Goal: Task Accomplishment & Management: Use online tool/utility

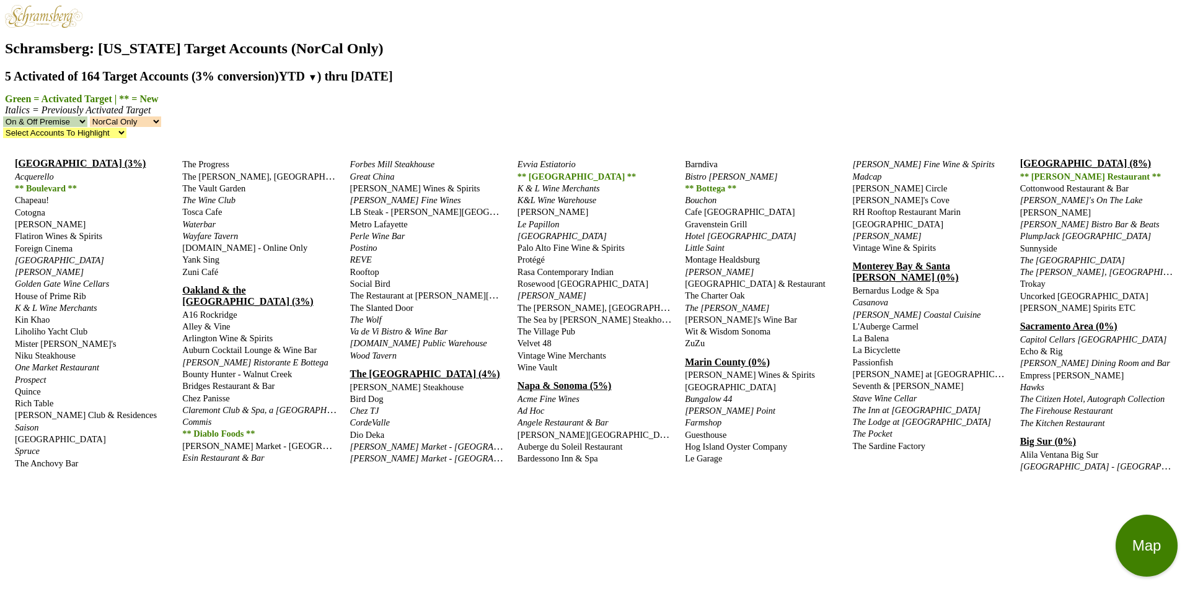
select select "1"
click at [161, 117] on select "NorCal & SoCal NorCal Only SoCal Only" at bounding box center [125, 122] width 71 height 11
click at [120, 0] on html "Please turn your device to landscape mode for the best experience. Schramsberg:…" at bounding box center [595, 414] width 1190 height 829
click at [458, 40] on h1 "Schramsberg: California Target Accounts (NorCal Only)" at bounding box center [595, 48] width 1180 height 17
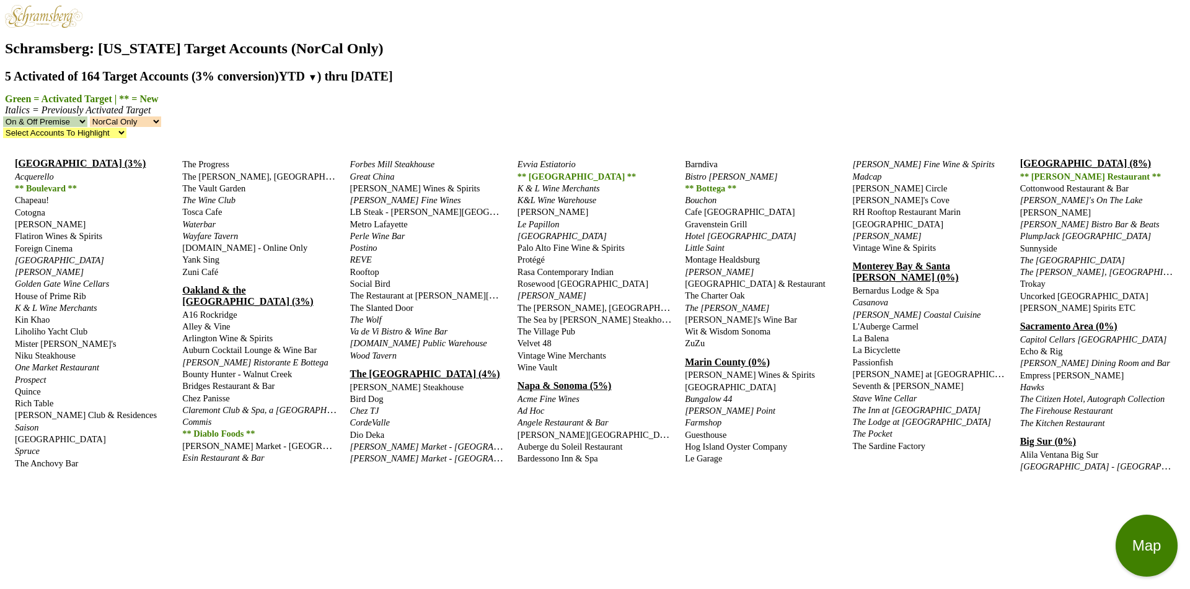
click at [458, 40] on h1 "Schramsberg: California Target Accounts (NorCal Only)" at bounding box center [595, 48] width 1180 height 17
click at [395, 69] on h2 "5 Activated of 164 Target Accounts (3% conversion) YTD ▼ YTD LTM ) thru 7/28/25" at bounding box center [595, 76] width 1180 height 14
click at [170, 346] on div "San Francisco (3%) Acquerello ** Boulevard ** Chapeau! Cotogna Ernest" at bounding box center [595, 381] width 1180 height 466
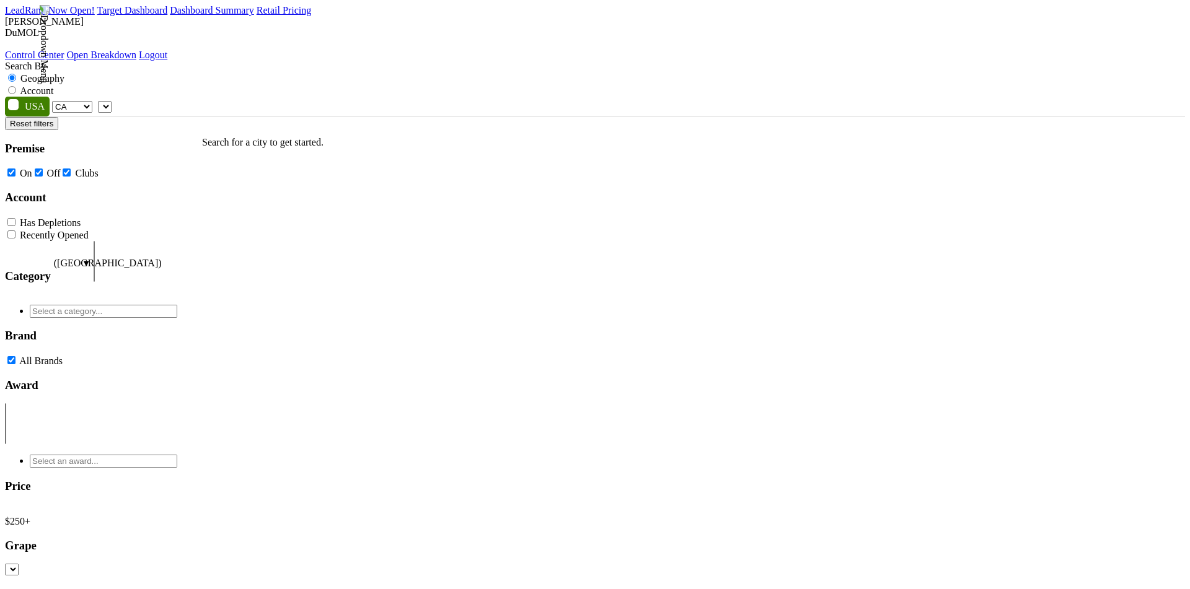
select select "CA"
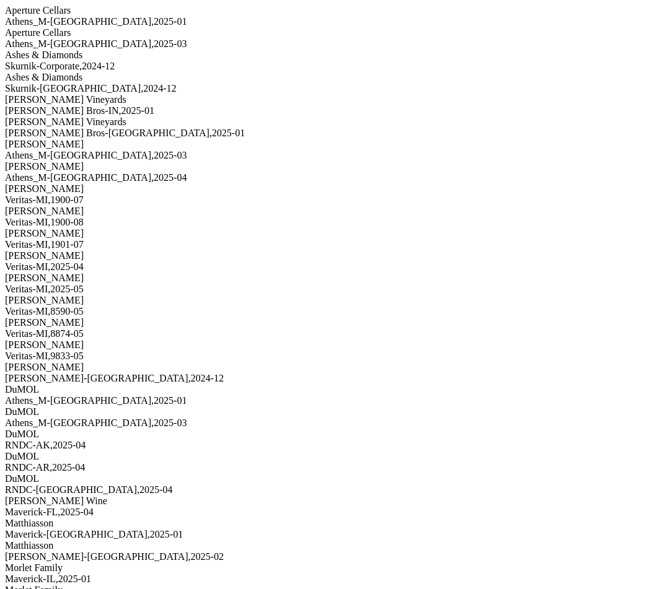
click at [166, 161] on div "Athens_M-[GEOGRAPHIC_DATA] , 2025 - 03" at bounding box center [333, 155] width 657 height 11
